Goal: Task Accomplishment & Management: Manage account settings

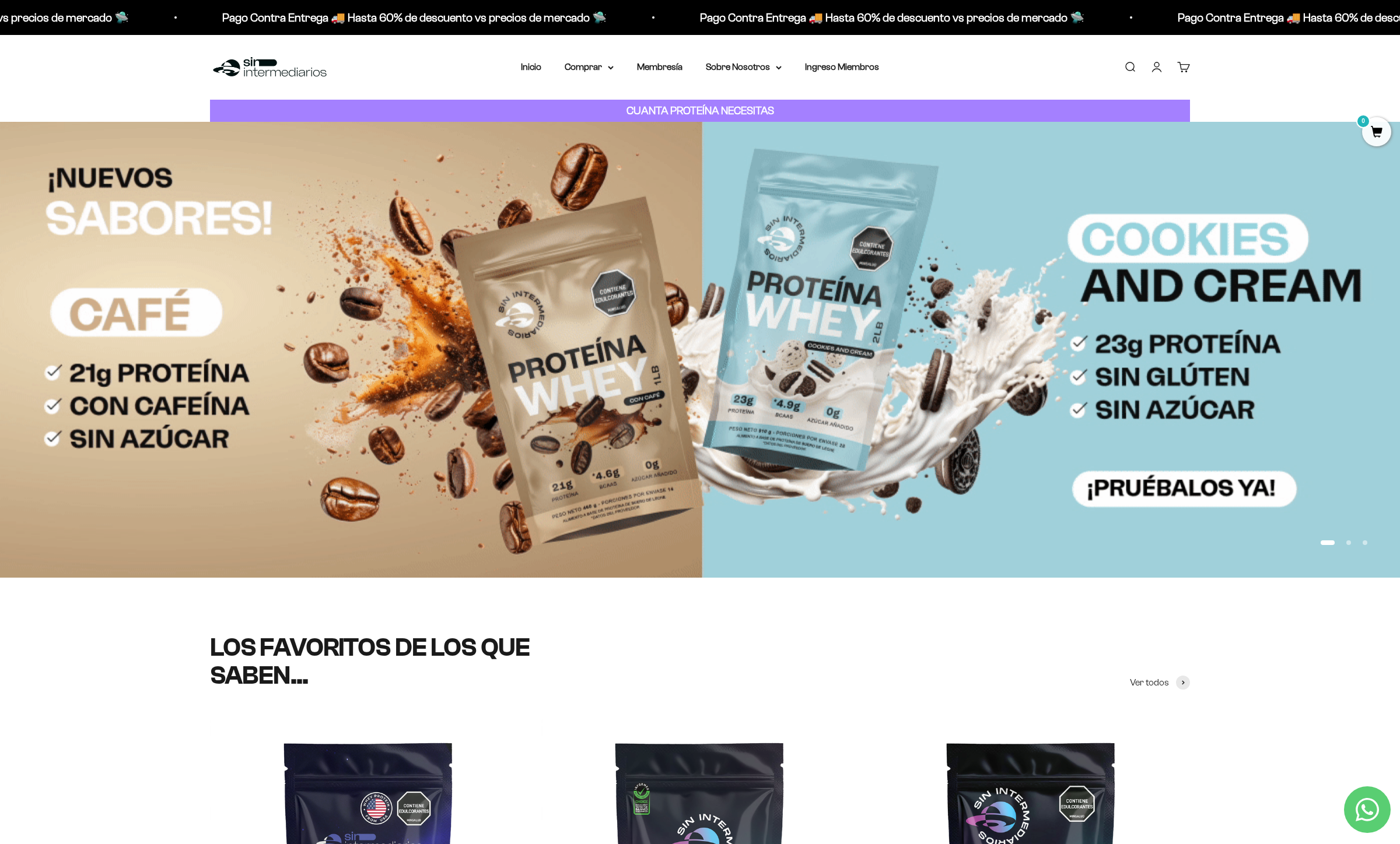
click at [1159, 66] on link "Cuenta" at bounding box center [1157, 67] width 13 height 13
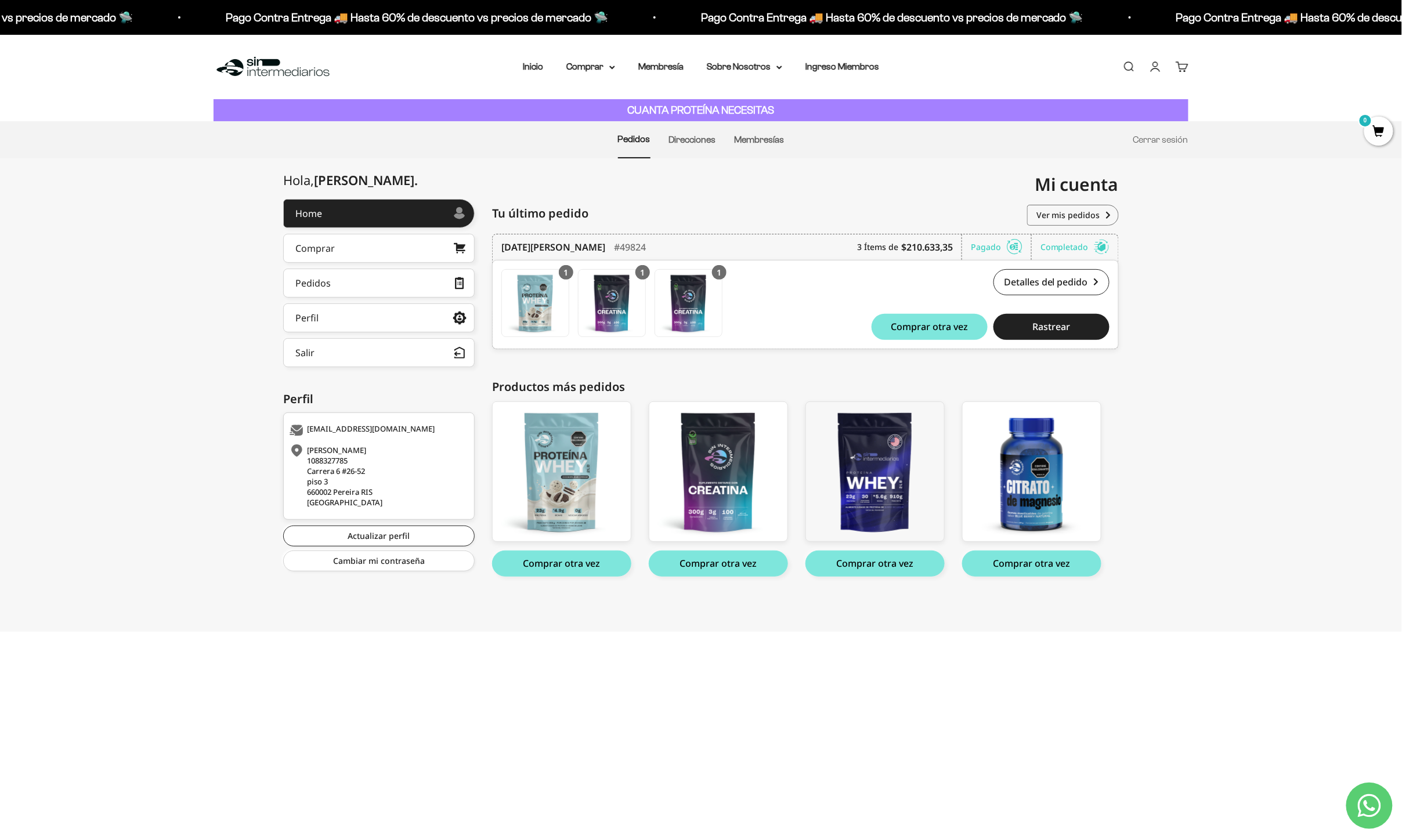
click at [837, 632] on html "Ir al contenido Pago Contra Entrega 🚚 Hasta 60% de descuento vs precios de merc…" at bounding box center [701, 316] width 1402 height 632
